Goal: Answer question/provide support: Share knowledge or assist other users

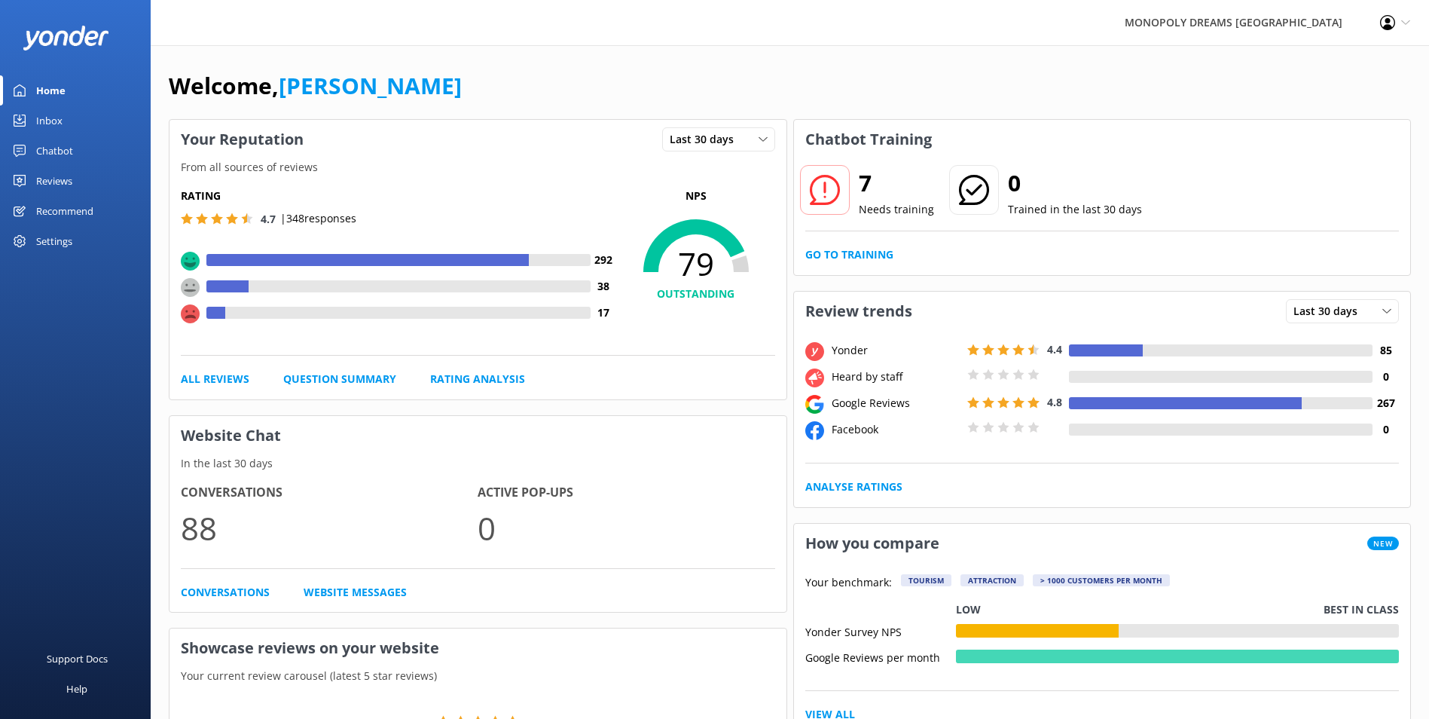
click at [87, 120] on link "Inbox" at bounding box center [75, 120] width 151 height 30
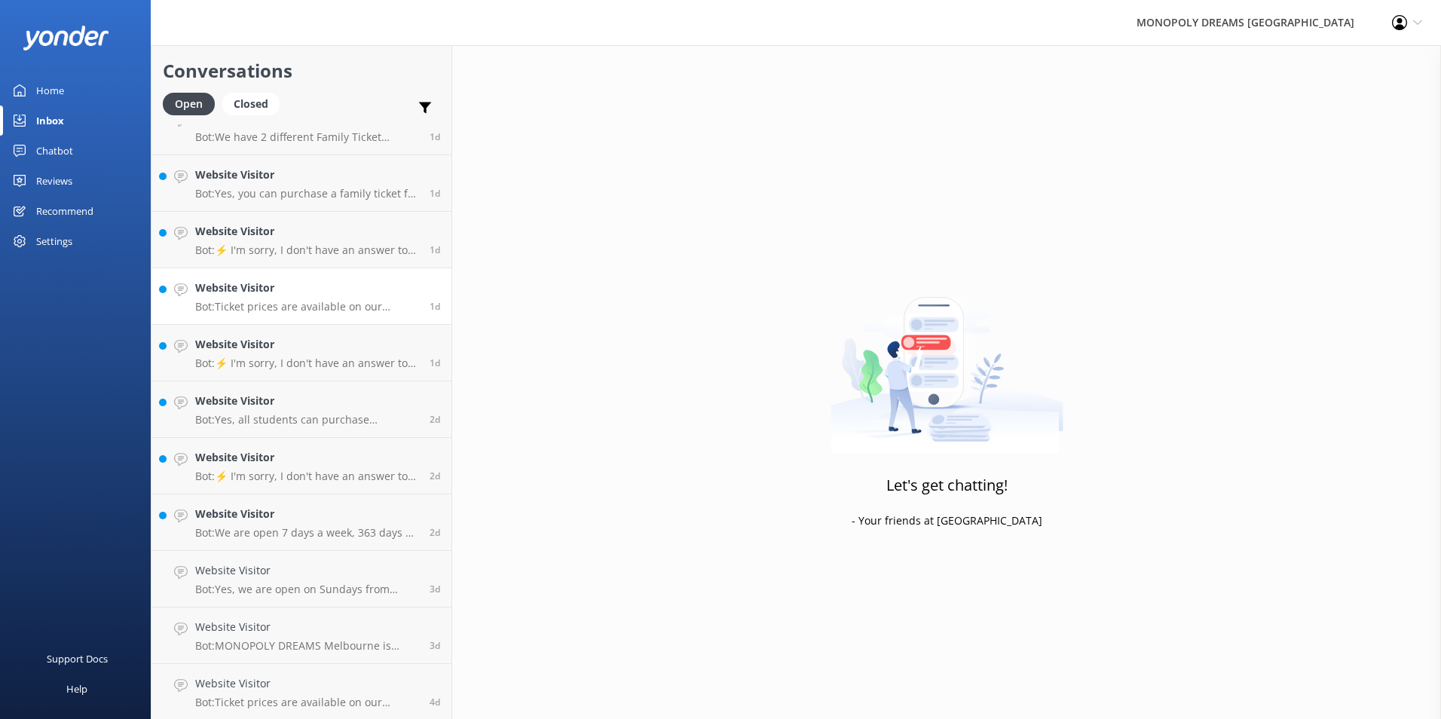
scroll to position [140, 0]
click at [292, 521] on h4 "Website Visitor" at bounding box center [306, 512] width 223 height 17
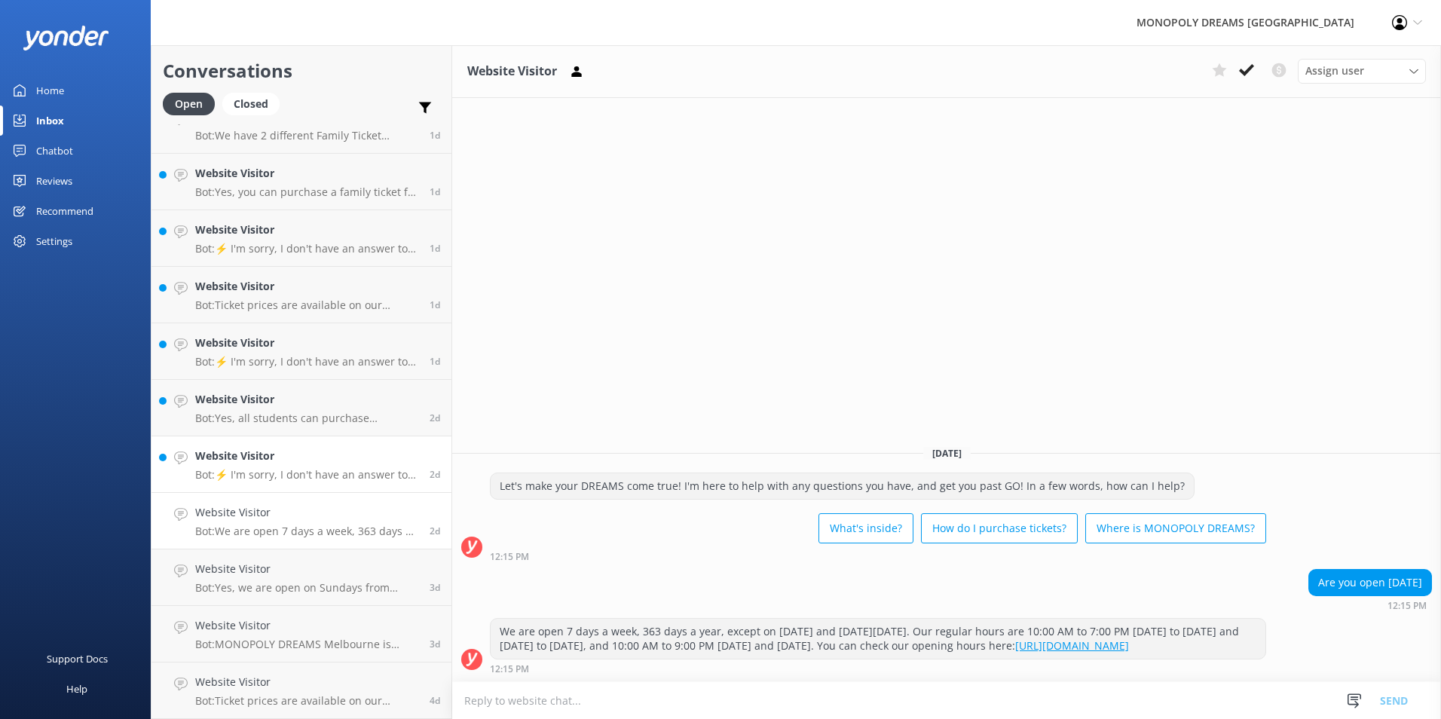
click at [282, 471] on p "Bot: ⚡ I'm sorry, I don't have an answer to your question. Could you please try…" at bounding box center [306, 475] width 223 height 14
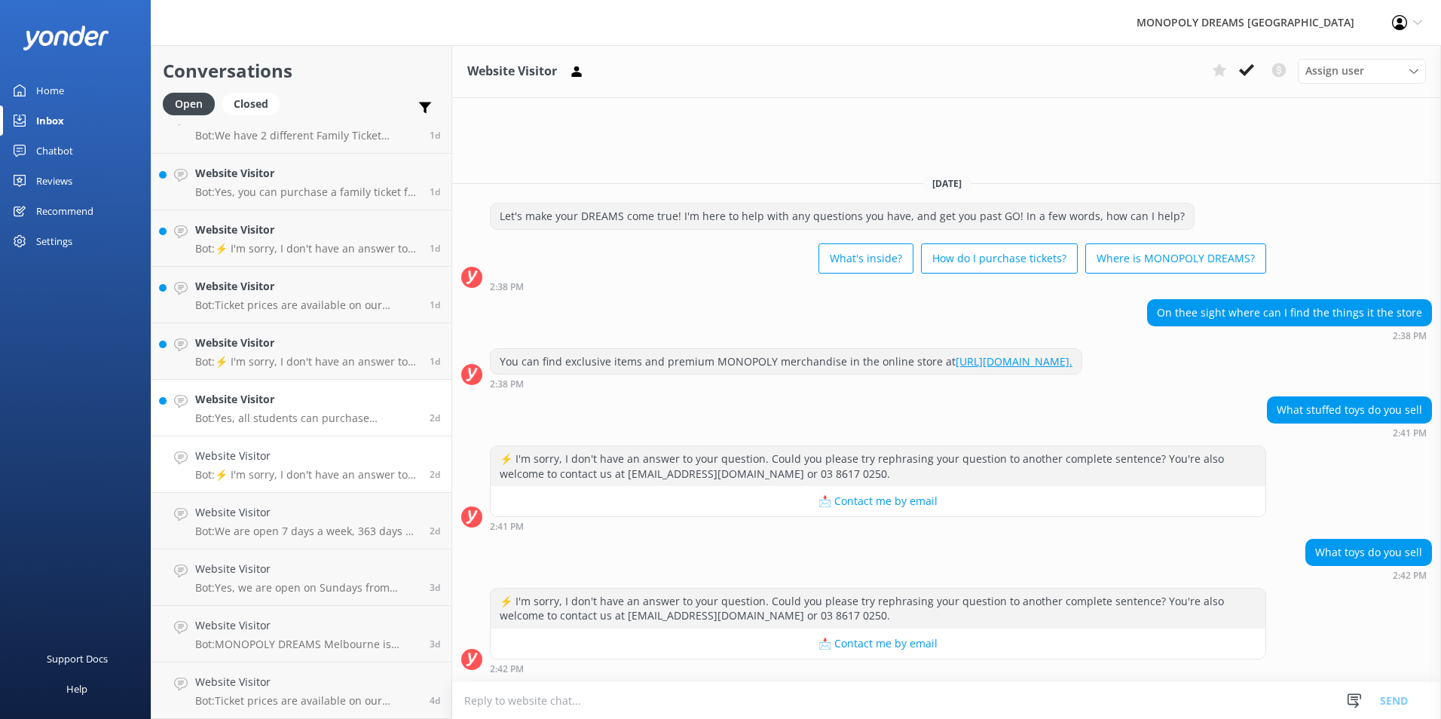
click at [353, 419] on p "Bot: Yes, all students can purchase Concession Tickets. Please remember to brin…" at bounding box center [306, 418] width 223 height 14
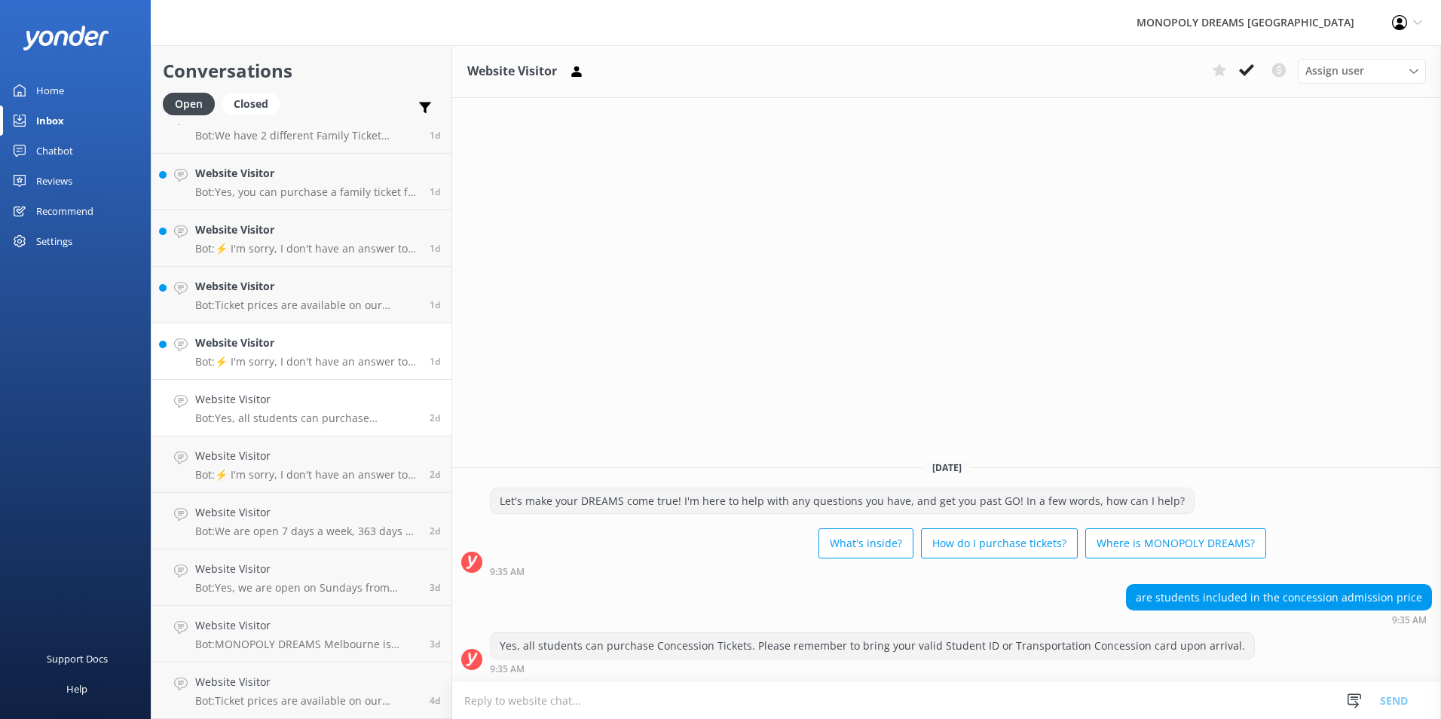
click at [341, 363] on p "Bot: ⚡ I'm sorry, I don't have an answer to your question. Could you please try…" at bounding box center [306, 362] width 223 height 14
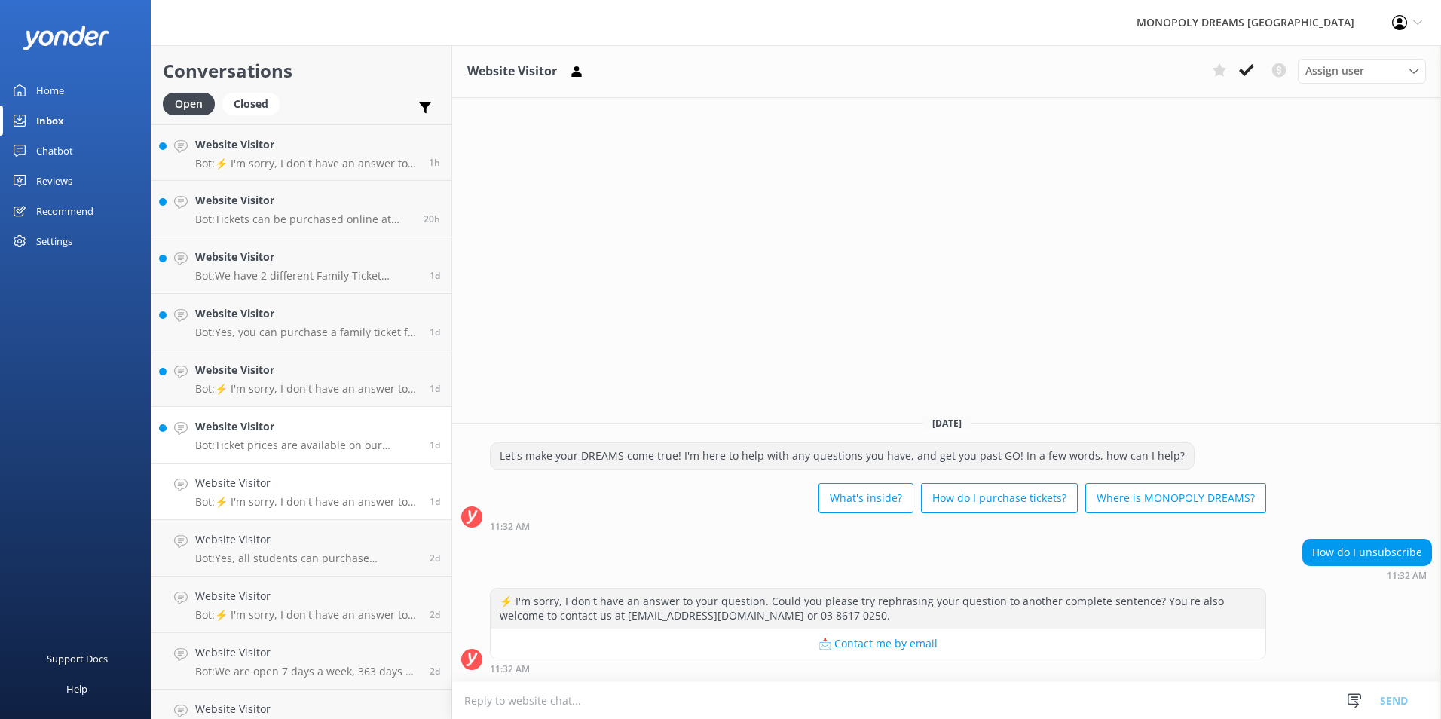
click at [310, 442] on p "Bot: Ticket prices are available on our bookings webpage at [URL][DOMAIN_NAME]." at bounding box center [306, 445] width 223 height 14
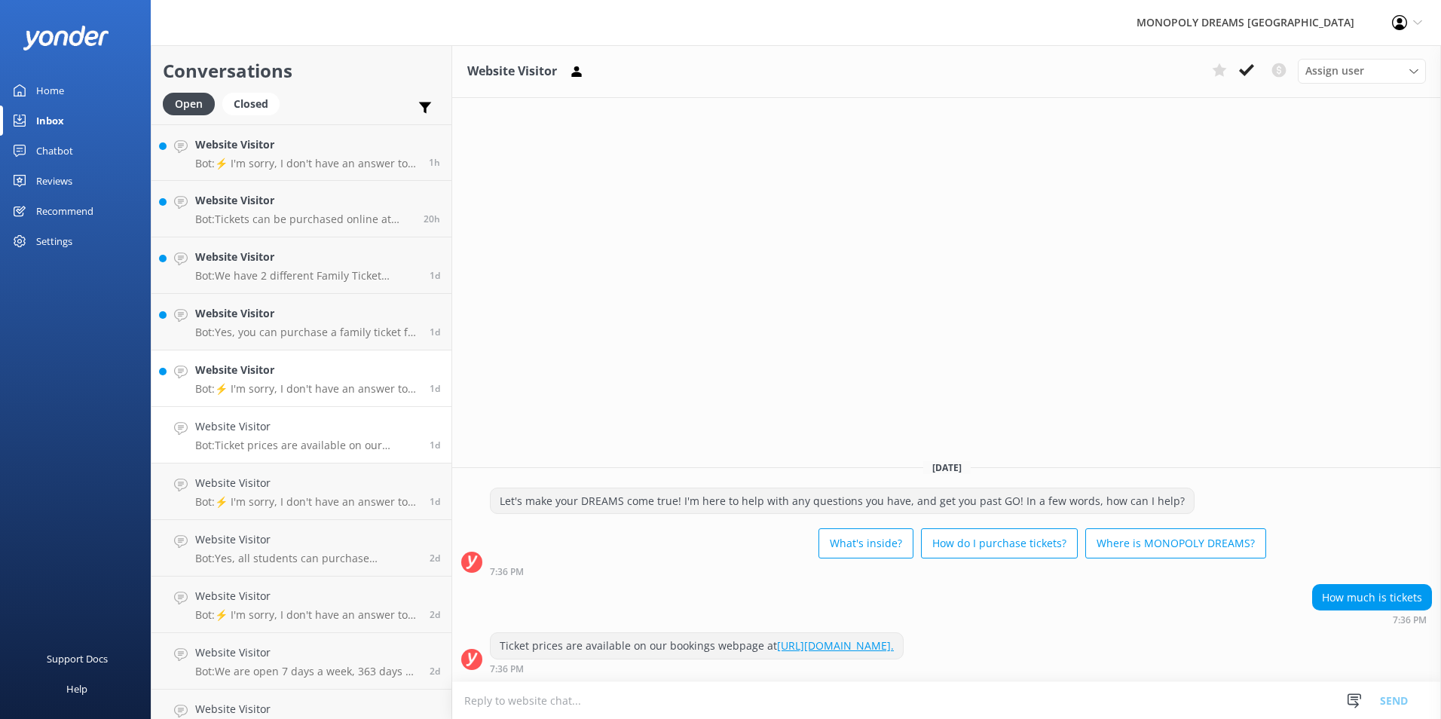
click at [299, 378] on h4 "Website Visitor" at bounding box center [306, 370] width 223 height 17
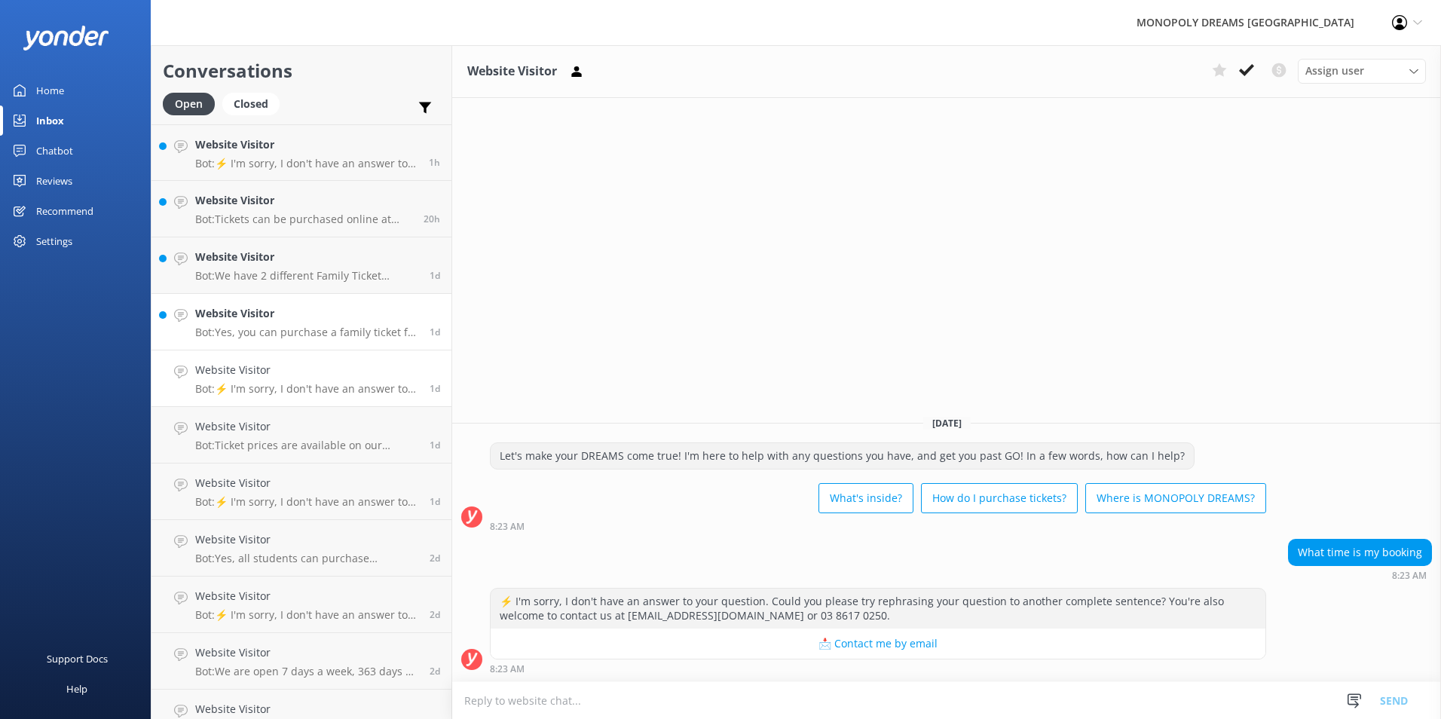
click at [337, 336] on p "Bot: Yes, you can purchase a family ticket for your family of 5. You can find t…" at bounding box center [306, 332] width 223 height 14
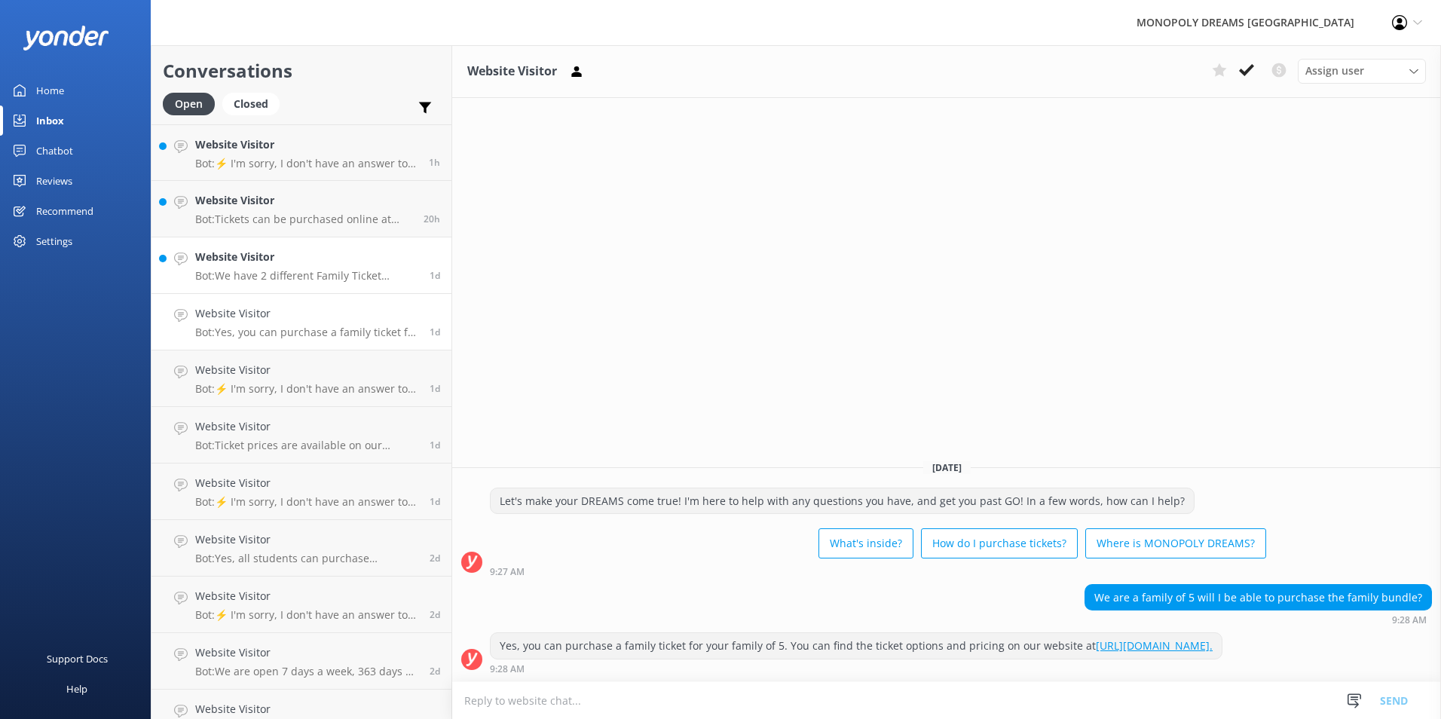
click at [332, 275] on p "Bot: We have 2 different Family Ticket options available for purchase. You can …" at bounding box center [306, 276] width 223 height 14
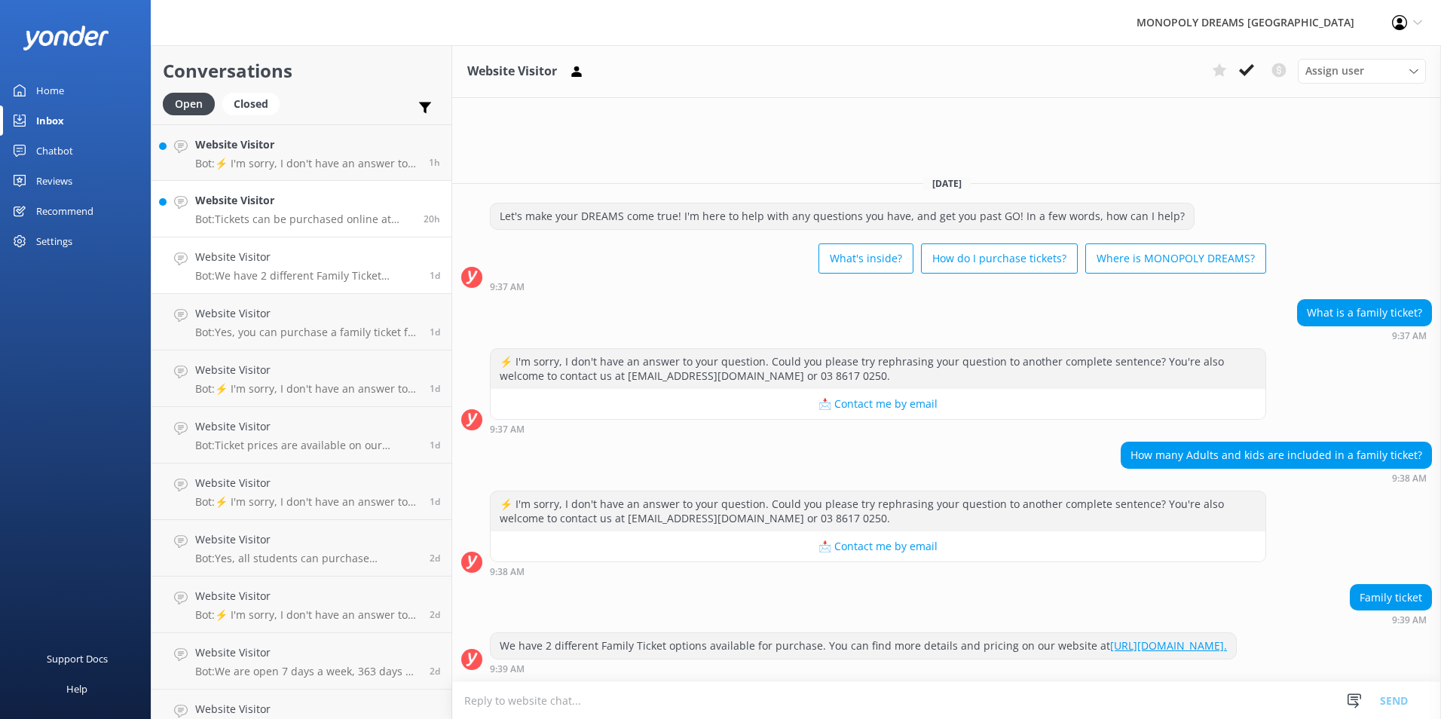
click at [318, 214] on p "Bot: Tickets can be purchased online at [URL][DOMAIN_NAME] or at our admissions…" at bounding box center [303, 219] width 217 height 14
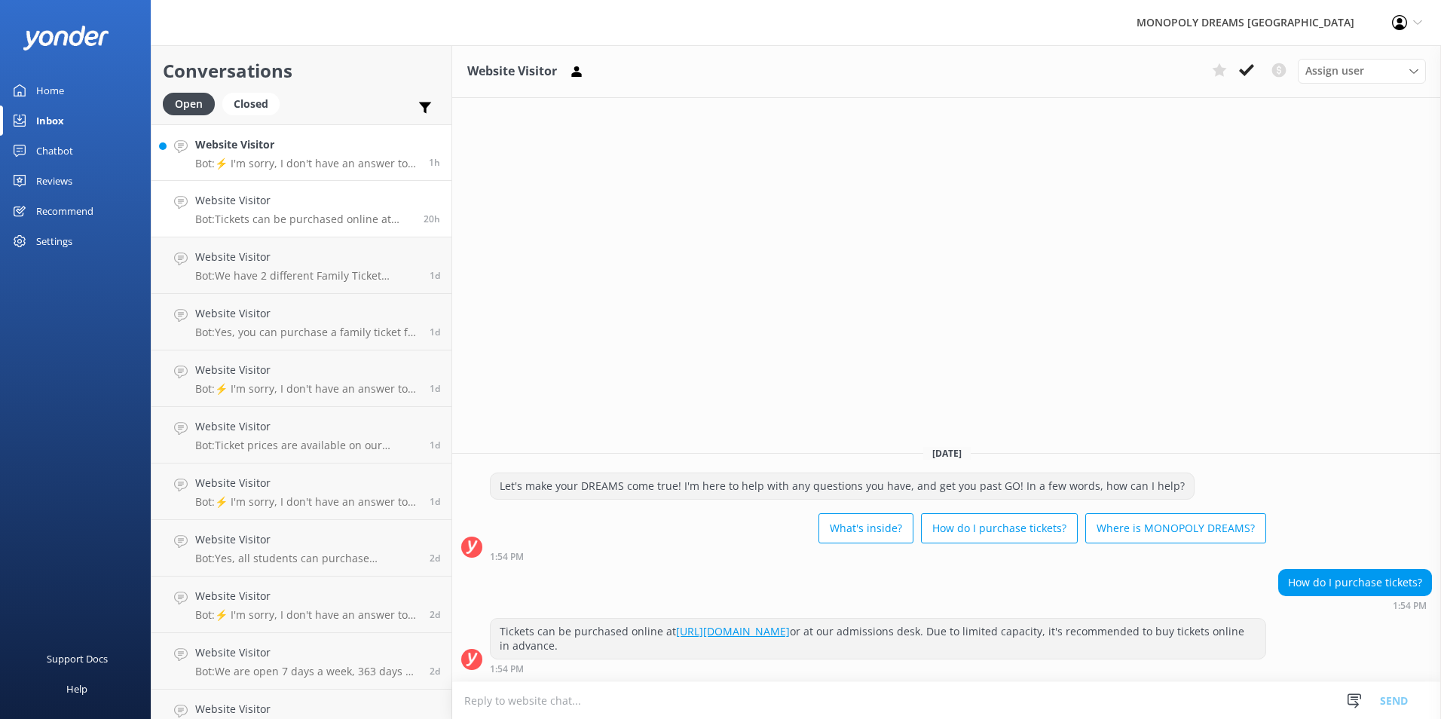
click at [315, 148] on h4 "Website Visitor" at bounding box center [306, 144] width 222 height 17
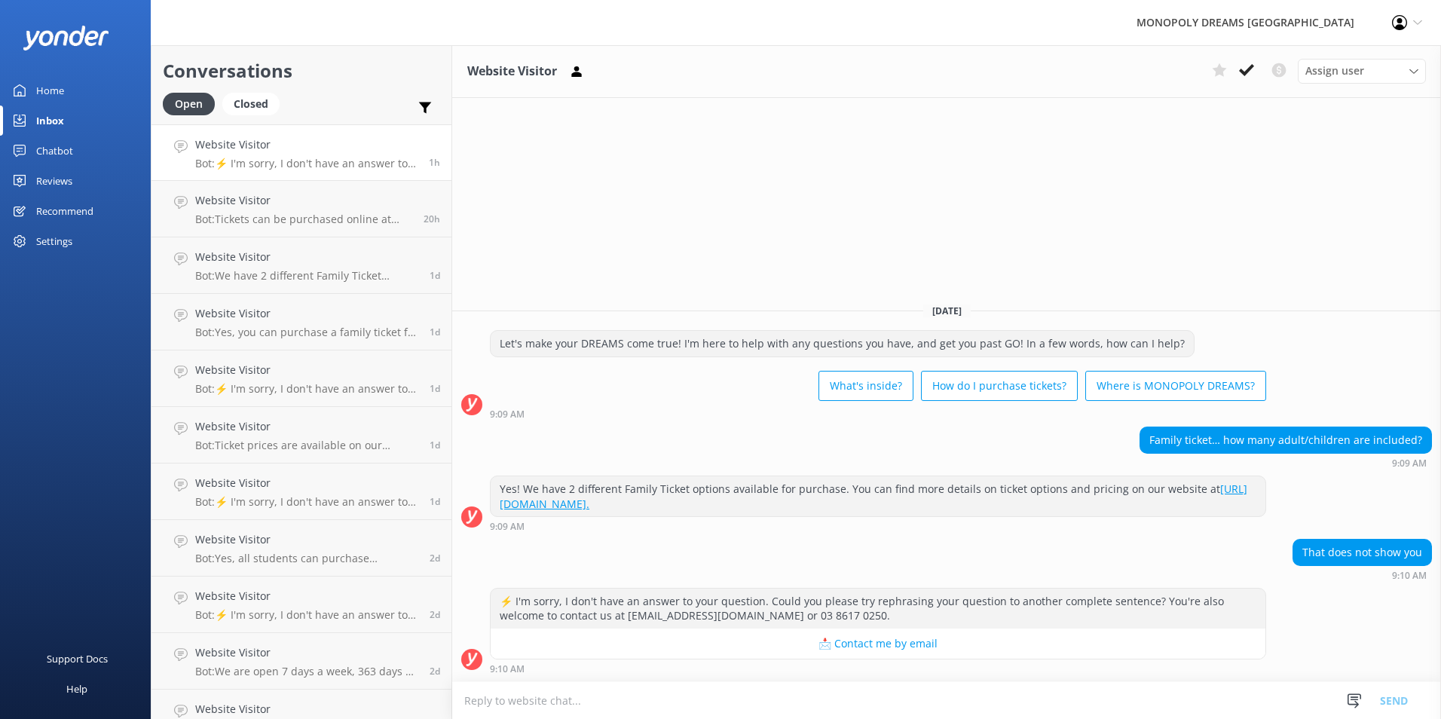
click at [46, 154] on div "Chatbot" at bounding box center [54, 151] width 37 height 30
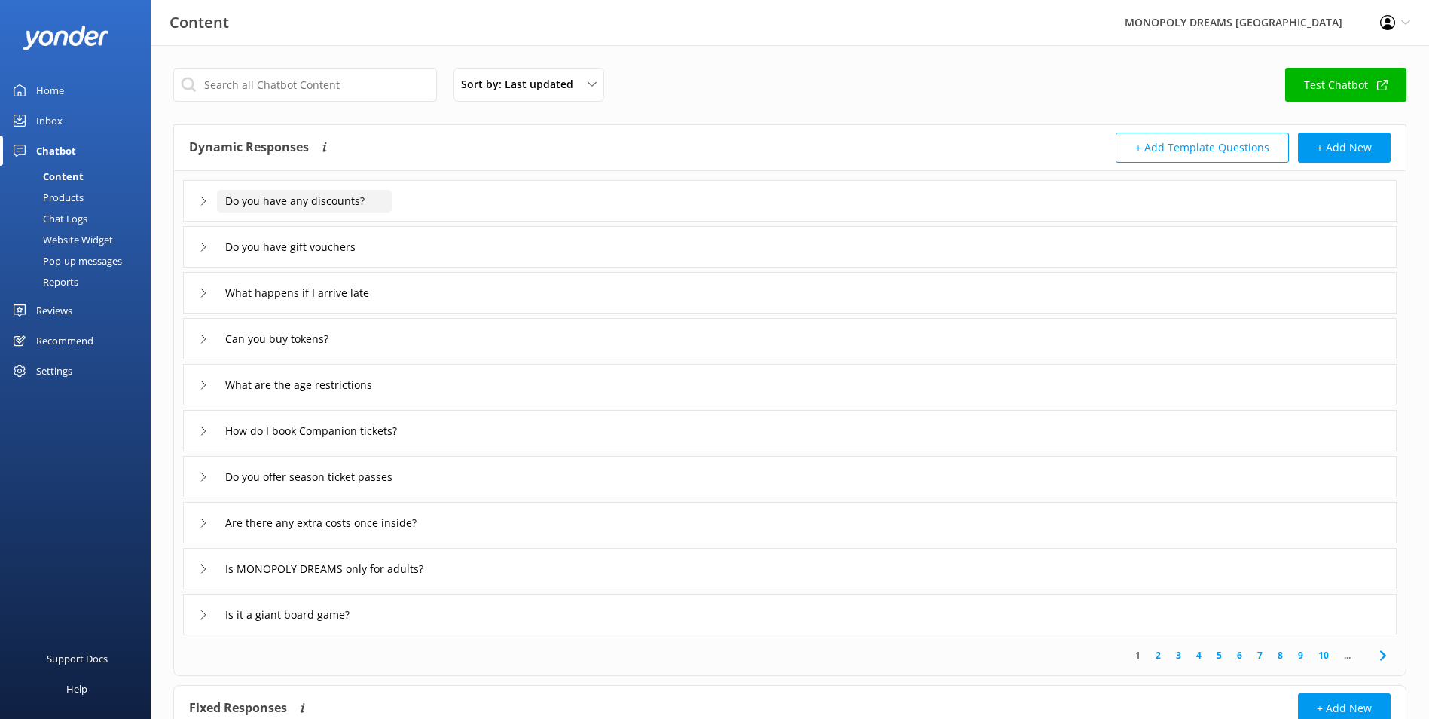
click at [319, 210] on input "Do you have any discounts?" at bounding box center [304, 201] width 175 height 23
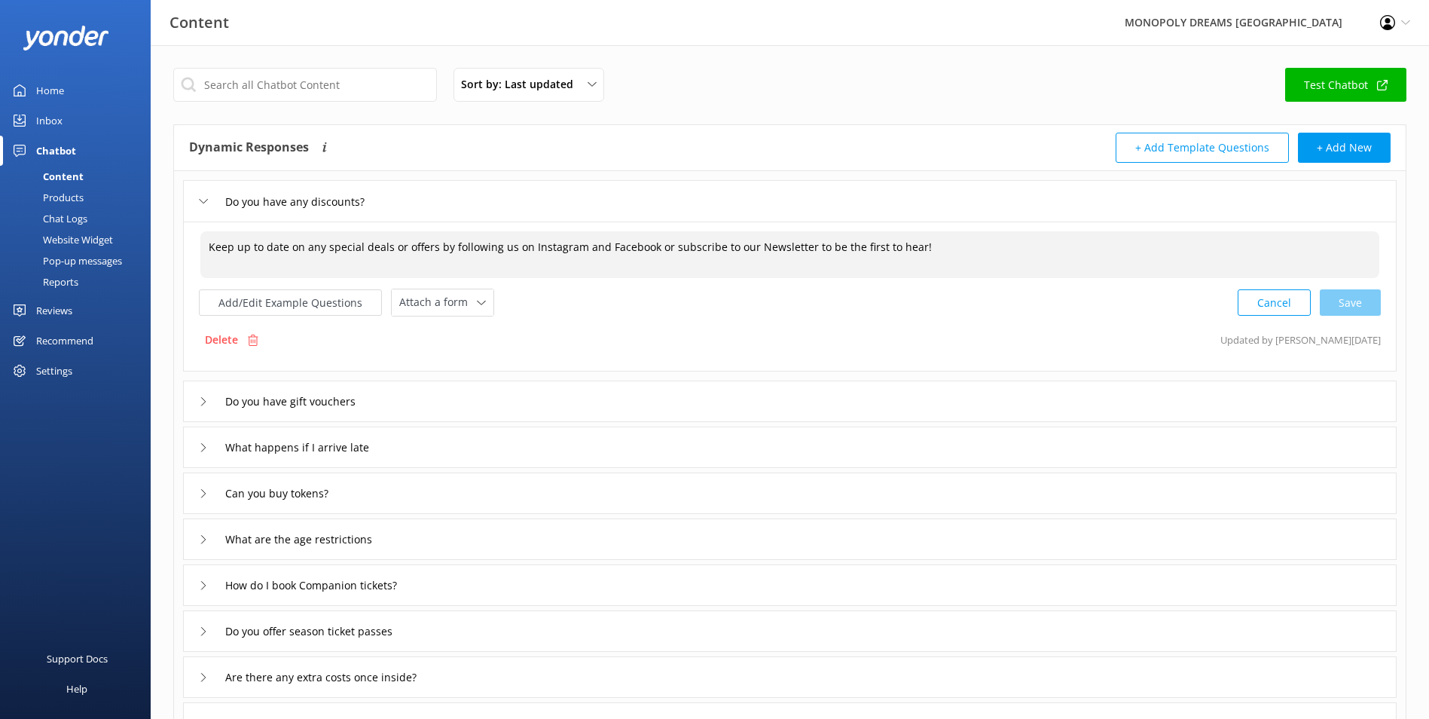
click at [473, 243] on textarea "Keep up to date on any special deals or offers by following us on Instagram and…" at bounding box center [789, 254] width 1179 height 47
click at [454, 410] on div "Do you have gift vouchers" at bounding box center [790, 400] width 1214 height 41
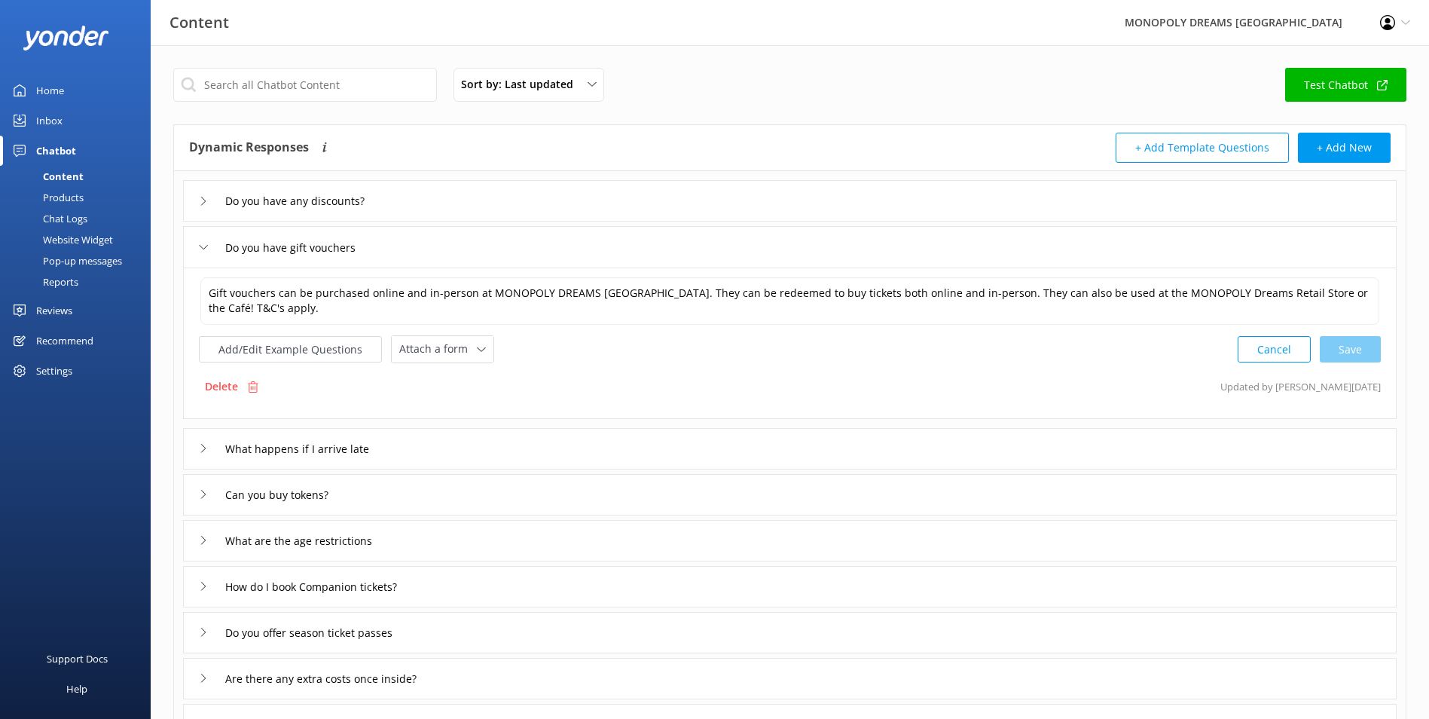
scroll to position [75, 0]
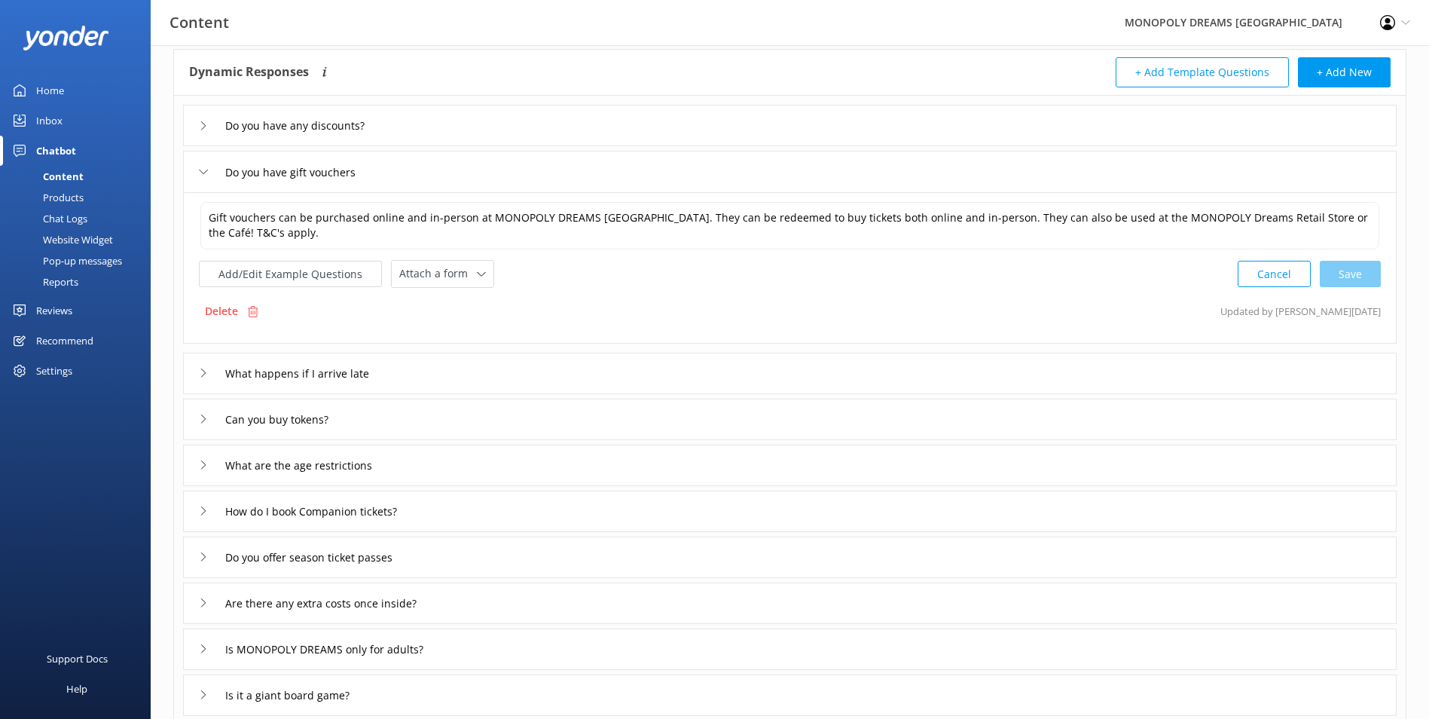
click at [629, 372] on div "What happens if I arrive late" at bounding box center [790, 373] width 1214 height 41
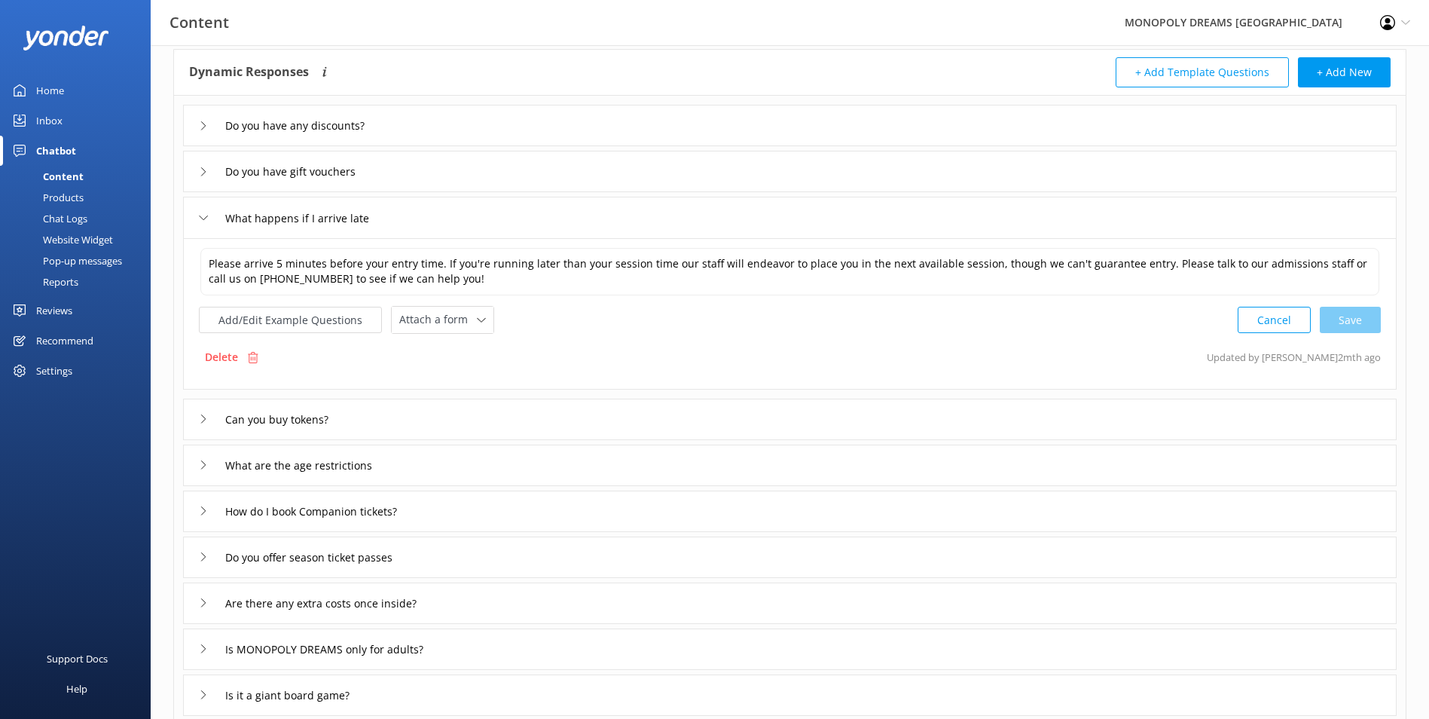
click at [617, 418] on div "Can you buy tokens?" at bounding box center [790, 419] width 1214 height 41
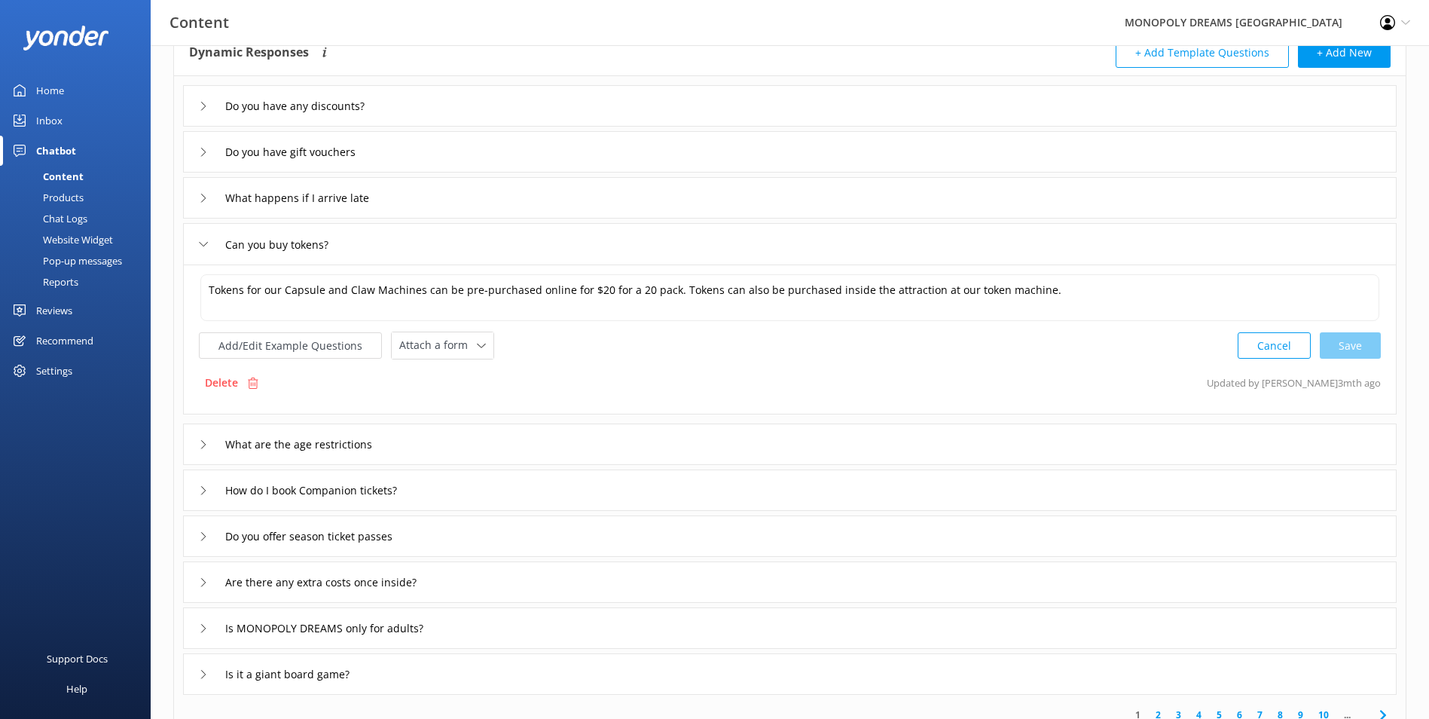
scroll to position [75, 0]
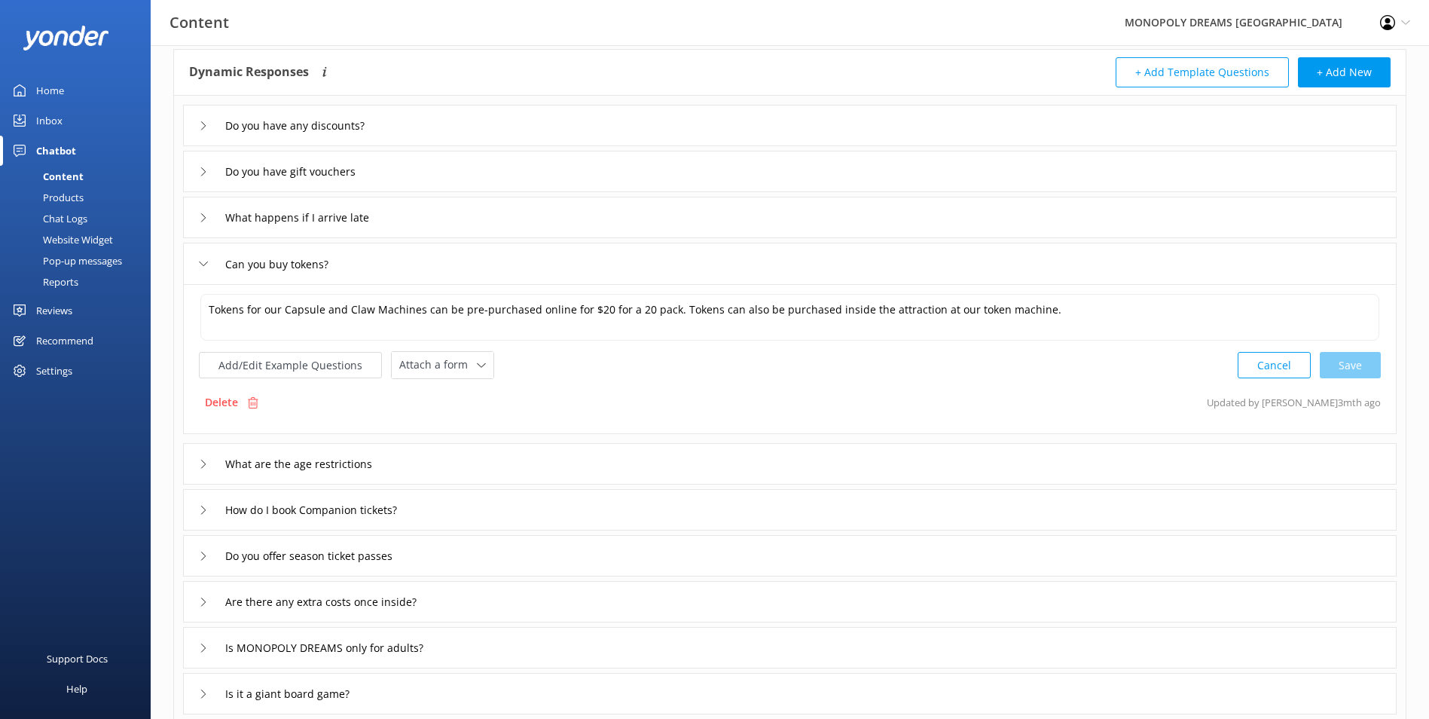
click at [779, 464] on div "What are the age restrictions" at bounding box center [790, 463] width 1214 height 41
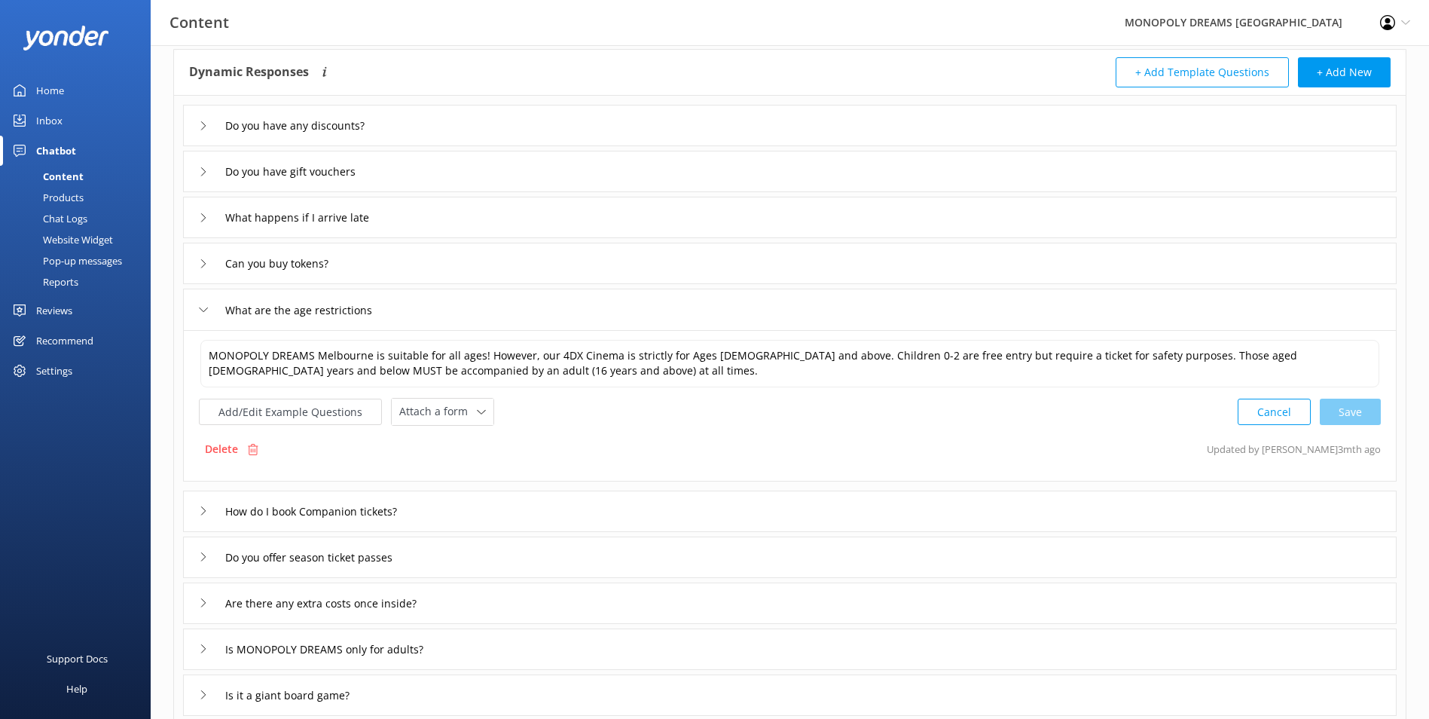
click at [759, 506] on div "How do I book Companion tickets?" at bounding box center [790, 510] width 1214 height 41
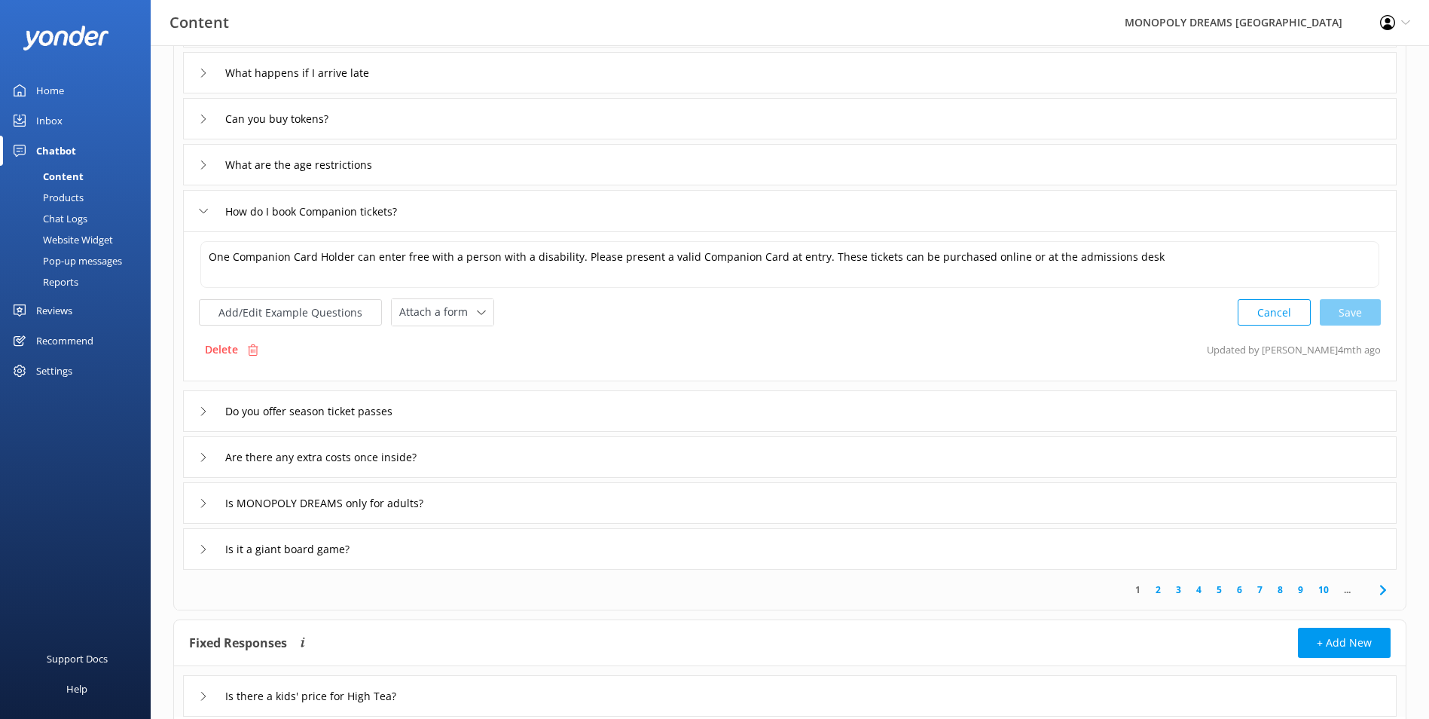
scroll to position [226, 0]
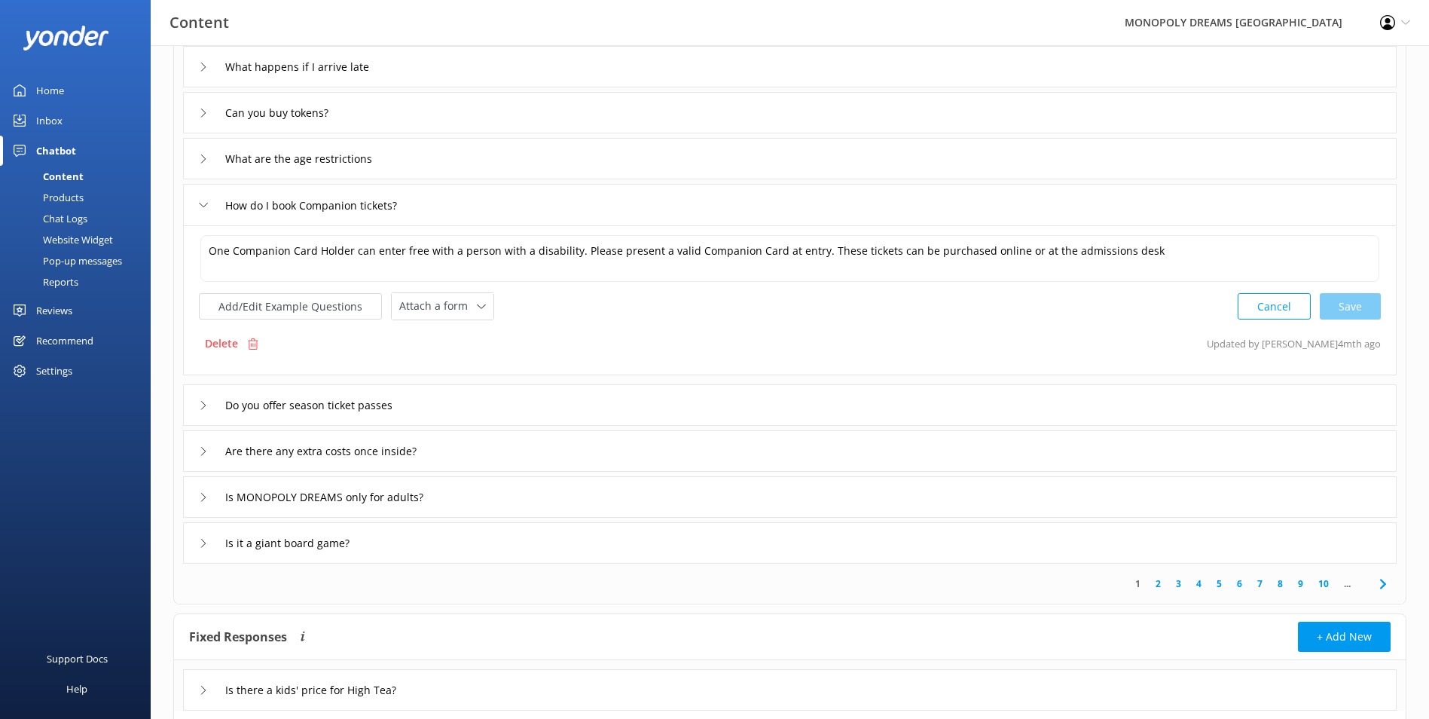
click at [733, 410] on div "Do you offer season ticket passes" at bounding box center [790, 404] width 1214 height 41
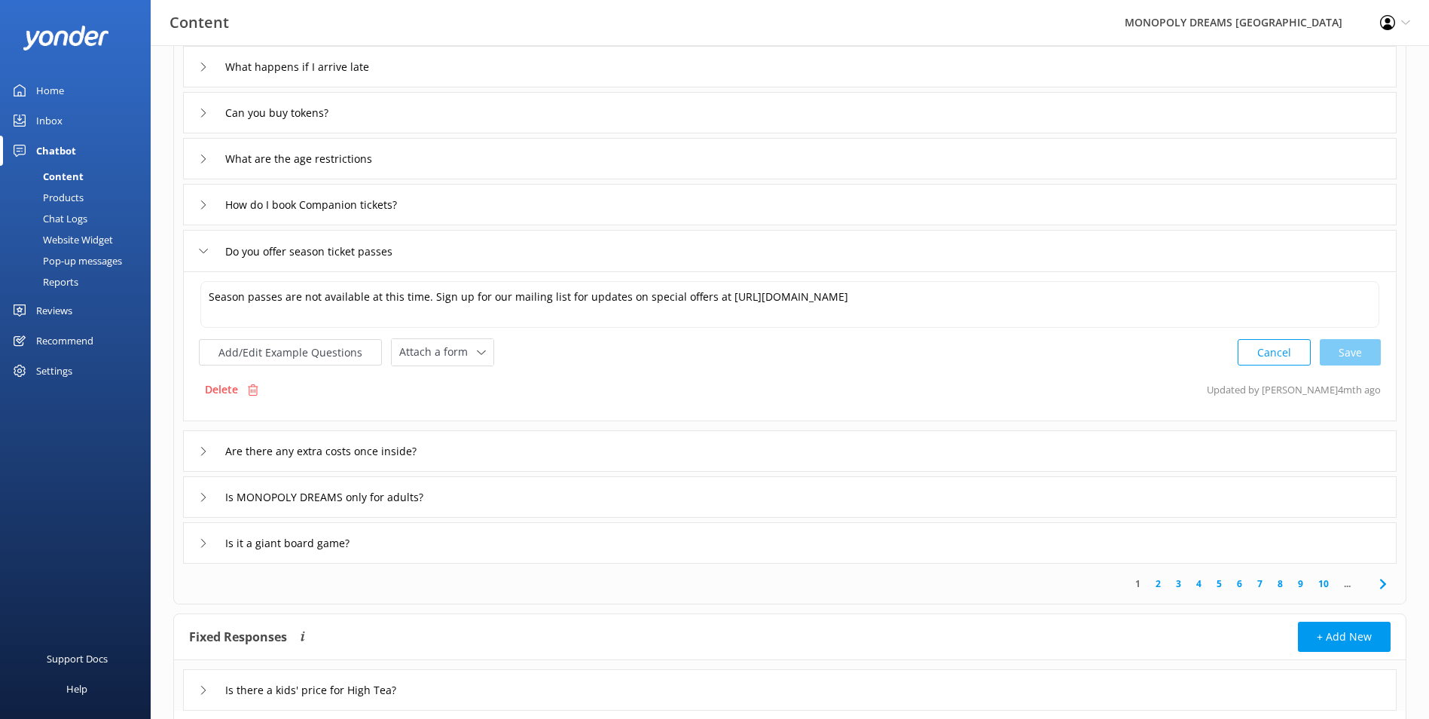
click at [713, 467] on div "Are there any extra costs once inside?" at bounding box center [790, 450] width 1214 height 41
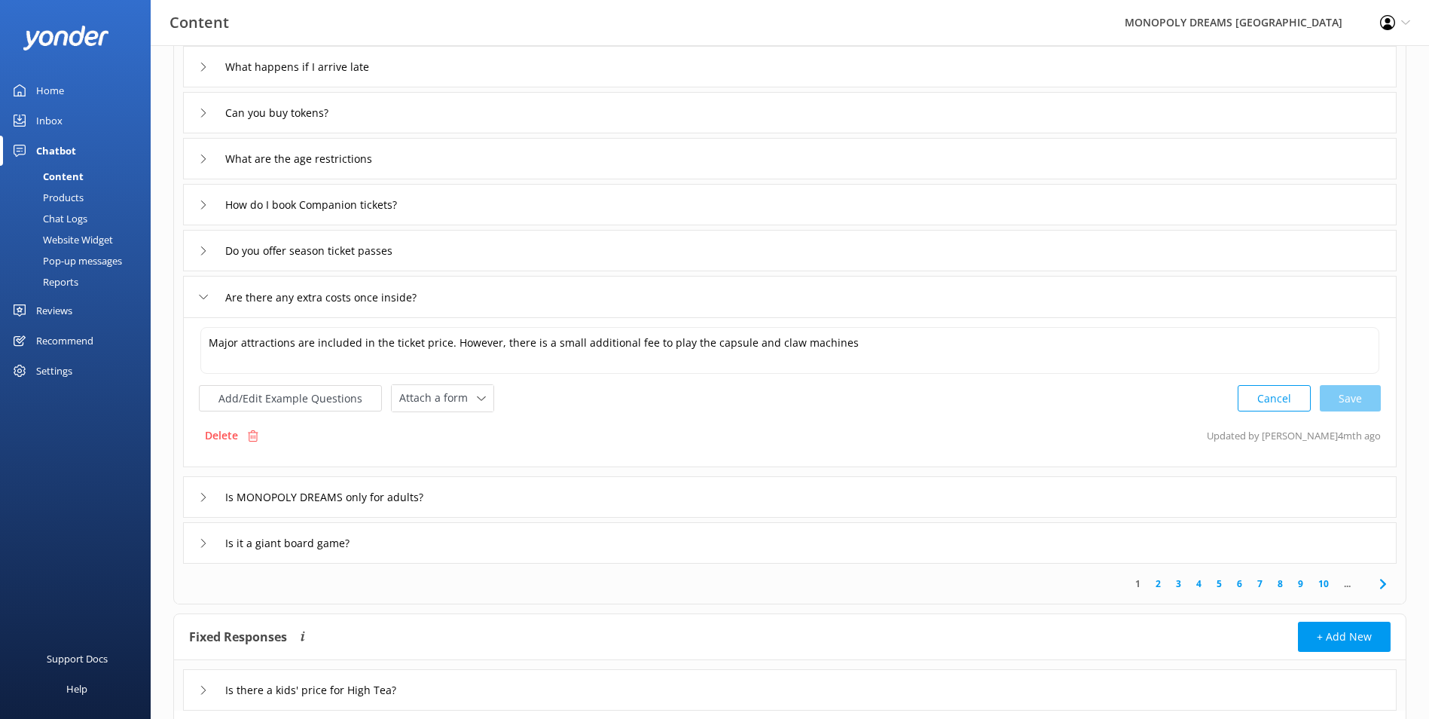
click at [717, 493] on div "Is MONOPOLY DREAMS only for adults?" at bounding box center [790, 496] width 1214 height 41
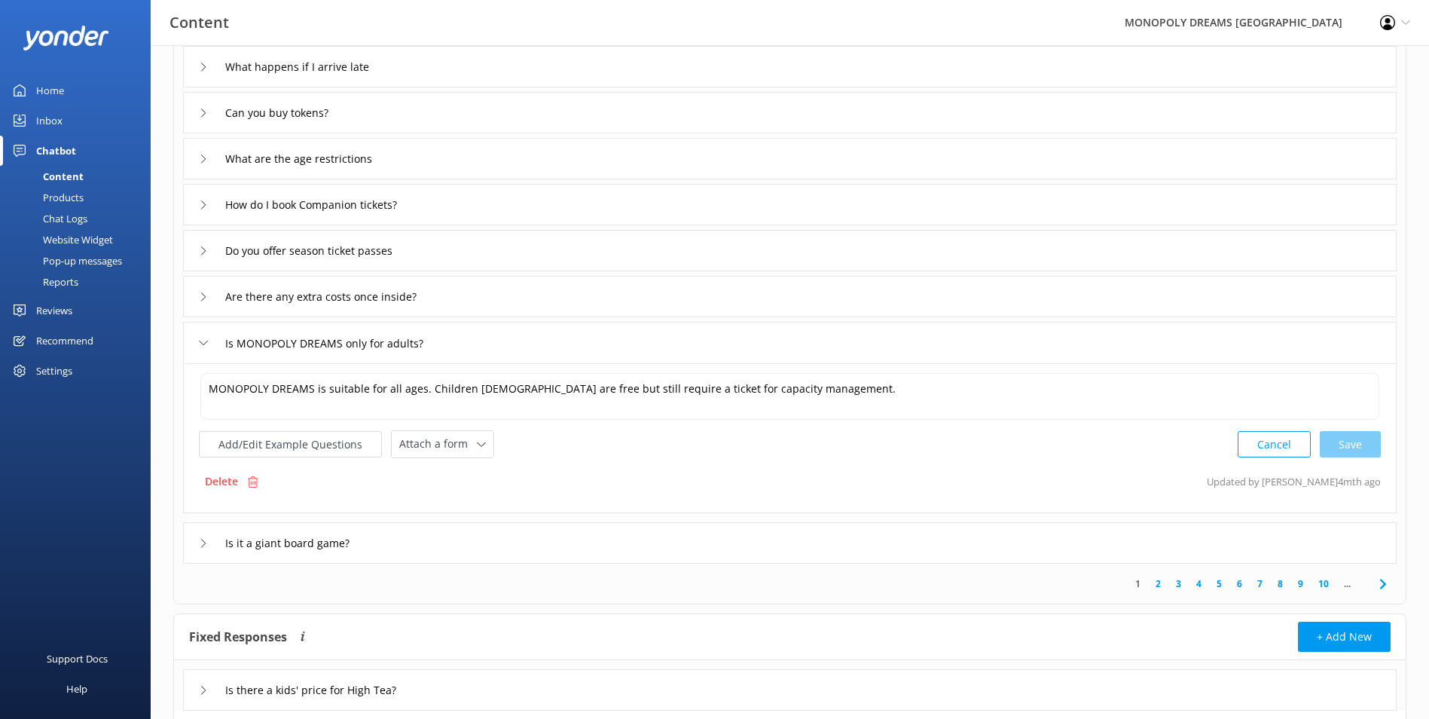
click at [694, 541] on div "Is it a giant board game?" at bounding box center [790, 542] width 1214 height 41
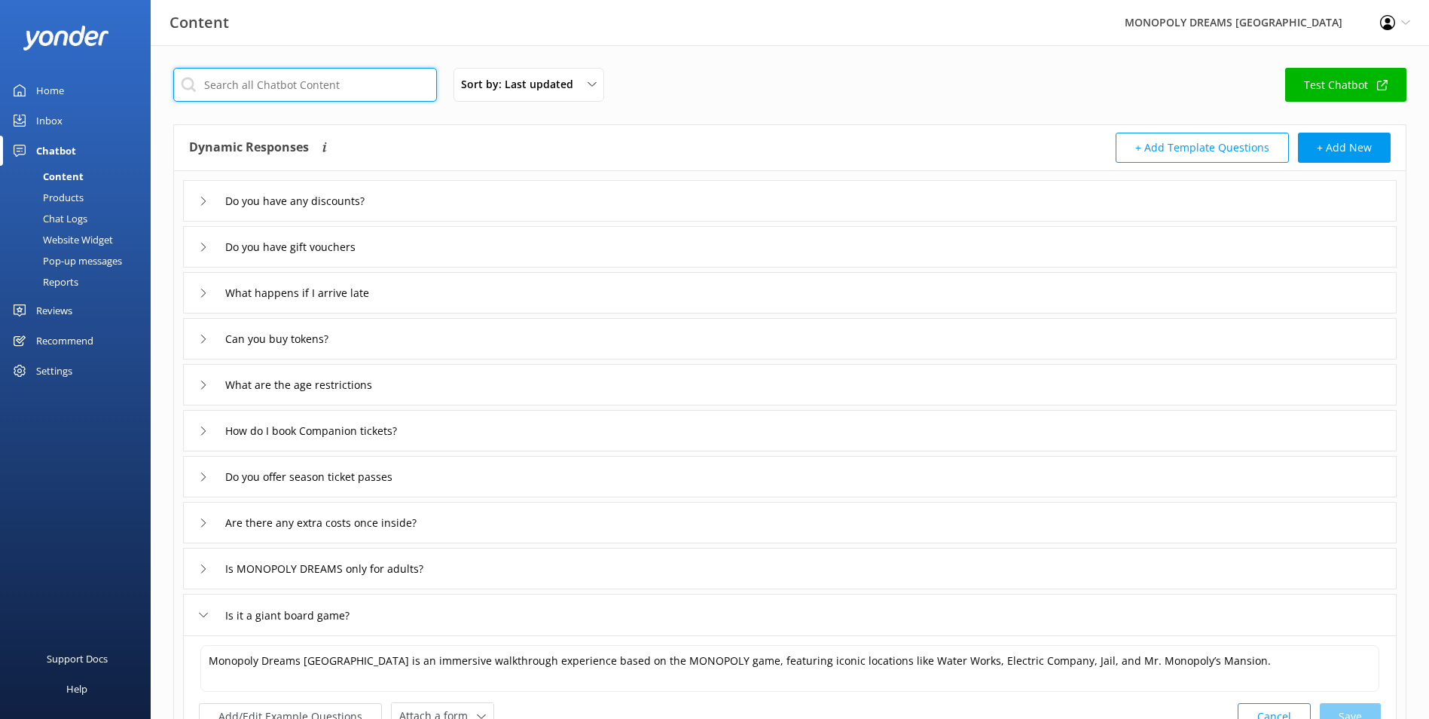
click at [386, 96] on input "text" at bounding box center [305, 85] width 264 height 34
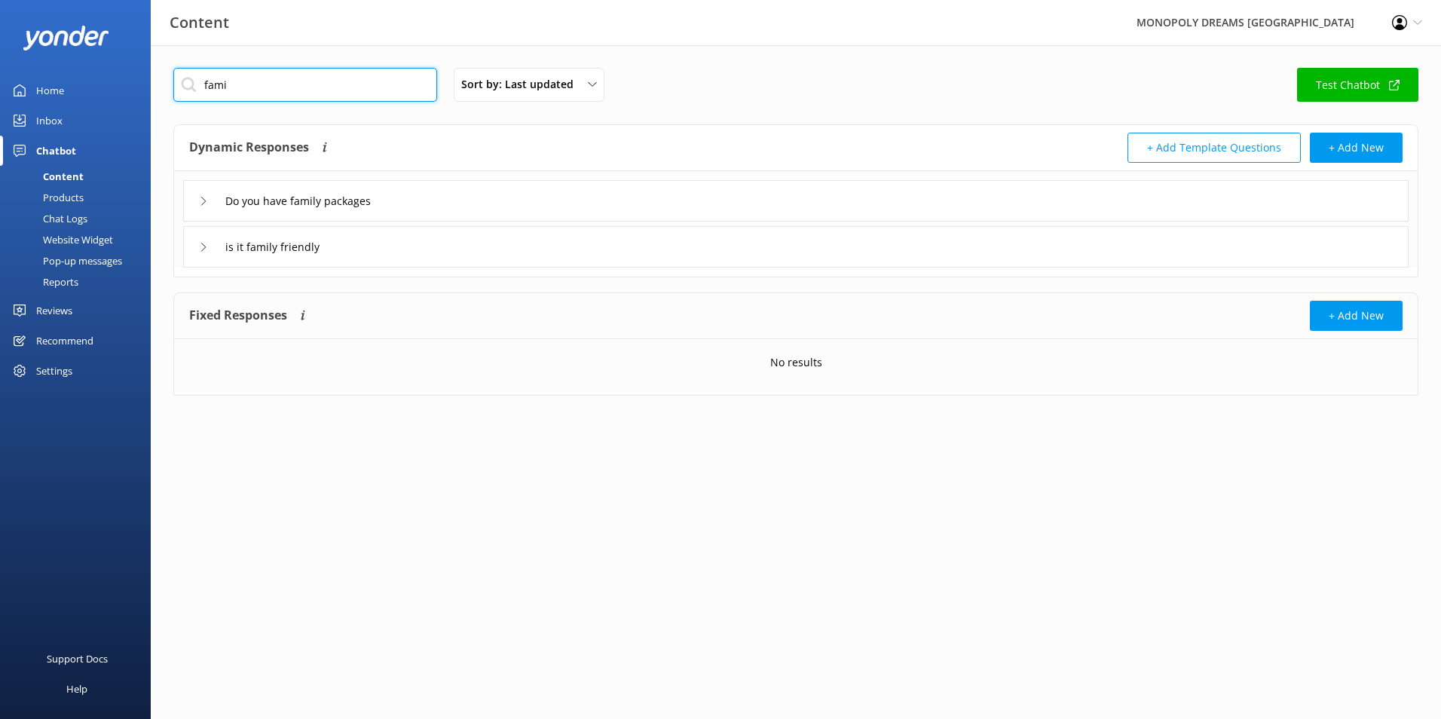
type input "fami"
click at [512, 215] on div "Do you have family packages" at bounding box center [795, 200] width 1225 height 41
